Goal: Find specific page/section: Find specific page/section

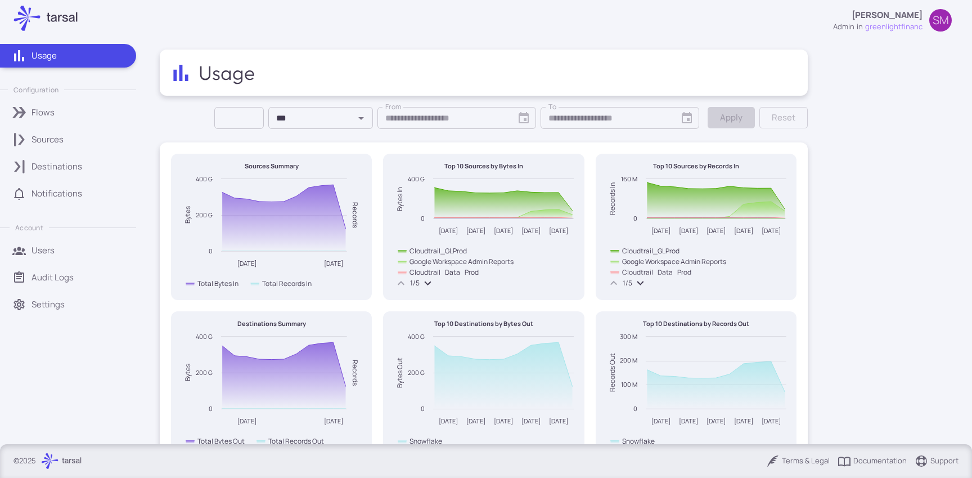
click at [79, 135] on div "Sources" at bounding box center [80, 139] width 97 height 12
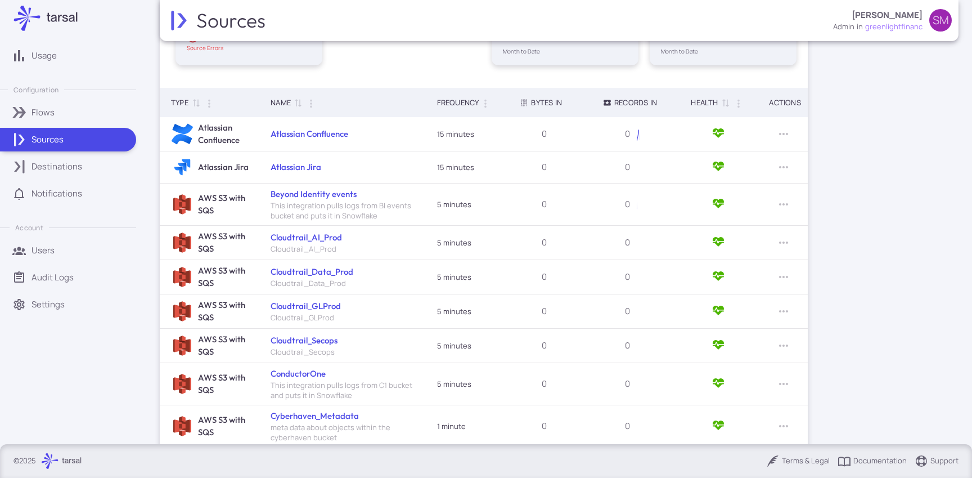
scroll to position [250, 0]
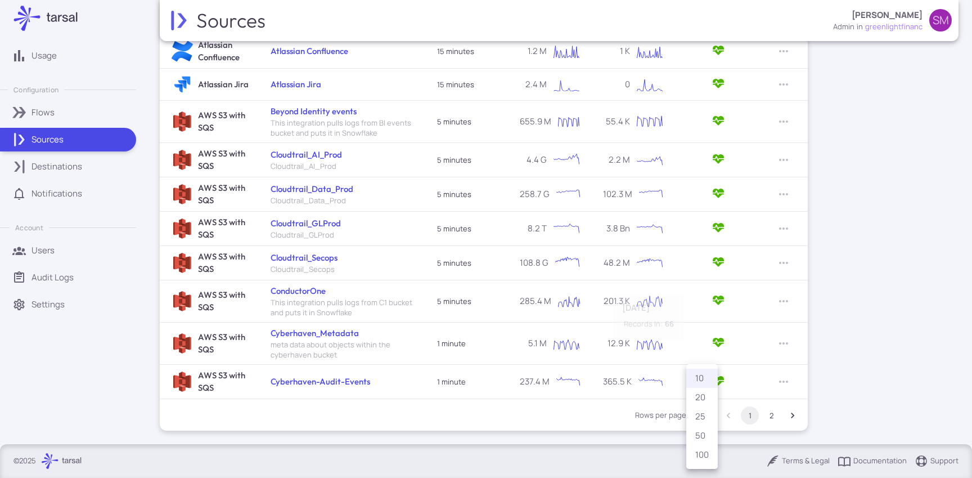
click at [698, 416] on body "Usage Configuration Flows Sources Destinations Notifications Account Users Audi…" at bounding box center [486, 239] width 972 height 478
click at [703, 455] on li "100" at bounding box center [703, 454] width 32 height 19
type input "***"
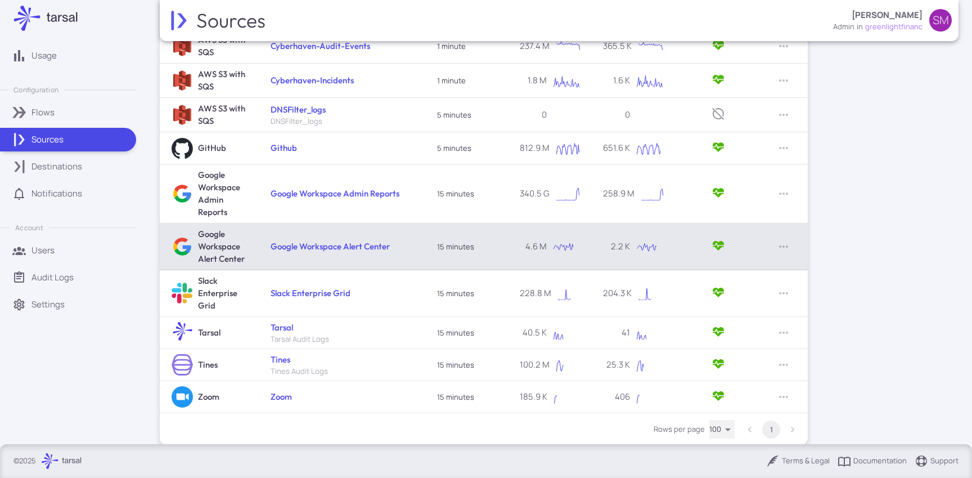
scroll to position [600, 0]
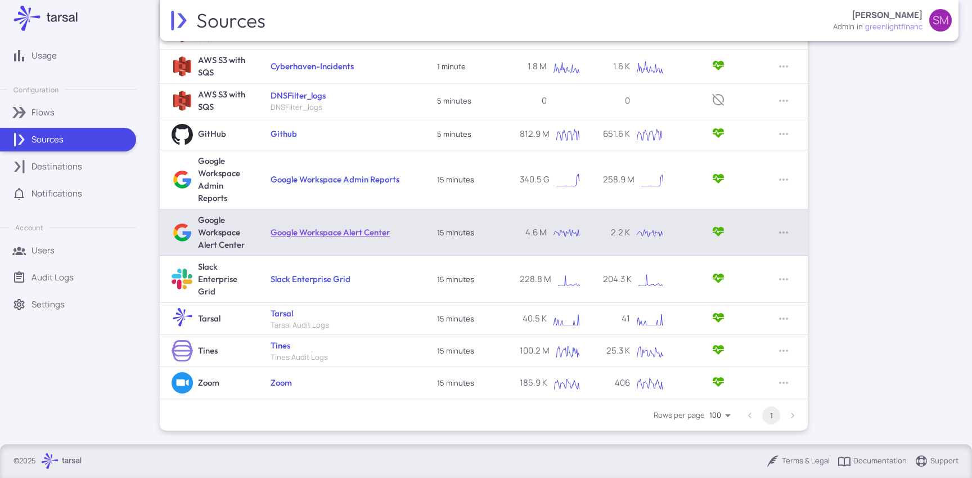
click at [376, 231] on link "Google Workspace Alert Center" at bounding box center [330, 232] width 119 height 11
